Goal: Complete application form: Complete application form

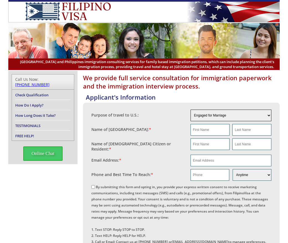
click at [238, 111] on select "Engaged for Marriage Already Married to U.S. Citizen / Resident For Short Term …" at bounding box center [230, 116] width 81 height 12
select select "3"
click at [190, 110] on select "Engaged for Marriage Already Married to U.S. Citizen / Resident For Short Term …" at bounding box center [230, 116] width 81 height 12
click at [208, 130] on input "text" at bounding box center [209, 130] width 39 height 12
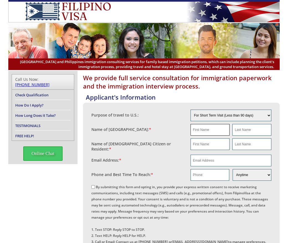
click at [198, 131] on input "text" at bounding box center [209, 130] width 39 height 12
type input "Vanessa"
click at [250, 132] on input "text" at bounding box center [251, 130] width 39 height 12
type input "Espera"
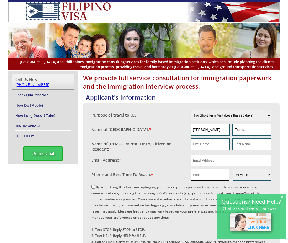
click at [202, 174] on input "text" at bounding box center [209, 175] width 39 height 12
paste input "6019273293"
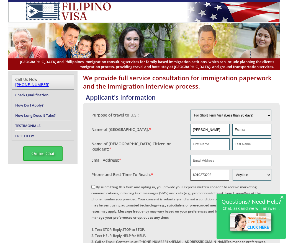
type input "6019273293"
click at [92, 185] on input "By submitting this form and opting in, you provide your express written consent…" at bounding box center [93, 187] width 4 height 4
checkbox input "true"
click at [209, 146] on input "text" at bounding box center [209, 144] width 39 height 12
type input "Kelsey"
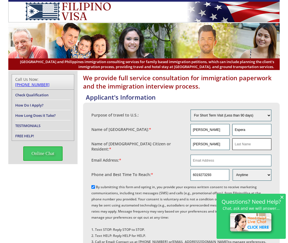
click at [245, 148] on input "text" at bounding box center [251, 144] width 39 height 12
type input "na"
click at [283, 195] on span "×" at bounding box center [282, 196] width 4 height 5
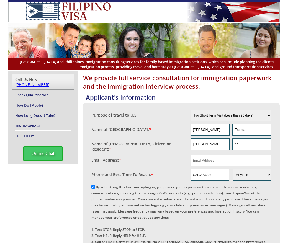
click at [227, 156] on input "email" at bounding box center [230, 161] width 81 height 12
click at [214, 159] on input "kelseysy123@gmail.com" at bounding box center [230, 161] width 81 height 12
type input "kelseysy123@gmail.com"
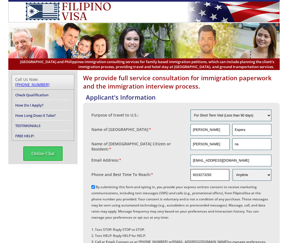
click at [210, 173] on input "6019273293" at bounding box center [209, 175] width 39 height 12
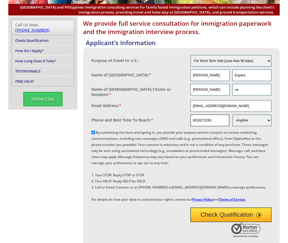
scroll to position [64, 0]
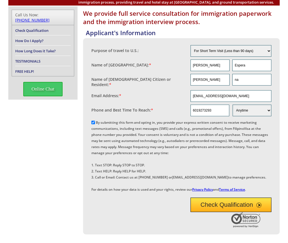
click at [229, 212] on button "Check Qualification" at bounding box center [230, 205] width 81 height 14
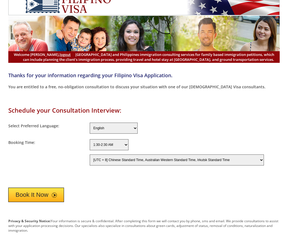
scroll to position [9, 0]
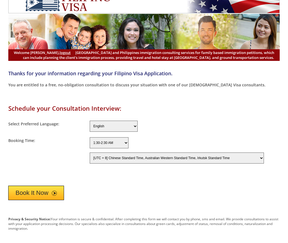
click at [148, 156] on select "[UTC - 12] Baker Island Time [UTC - 11] Niue Time, Samoa Standard Time [UTC - 1…" at bounding box center [177, 157] width 174 height 11
click at [90, 152] on select "[UTC - 12] Baker Island Time [UTC - 11] Niue Time, Samoa Standard Time [UTC - 1…" at bounding box center [177, 157] width 174 height 11
click at [131, 157] on select "[UTC - 12] Baker Island Time [UTC - 11] Niue Time, Samoa Standard Time [UTC - 1…" at bounding box center [177, 157] width 174 height 11
select select "360"
click at [90, 152] on select "[UTC - 12] Baker Island Time [UTC - 11] Niue Time, Samoa Standard Time [UTC - 1…" at bounding box center [177, 157] width 174 height 11
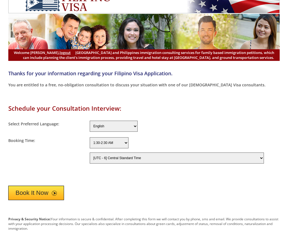
click at [53, 191] on span "submit" at bounding box center [54, 193] width 5 height 5
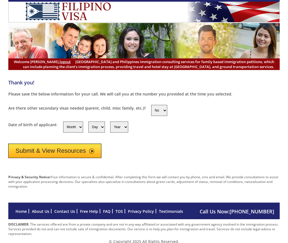
click at [78, 147] on button "Submit & View Resources" at bounding box center [54, 151] width 93 height 14
